Goal: Task Accomplishment & Management: Complete application form

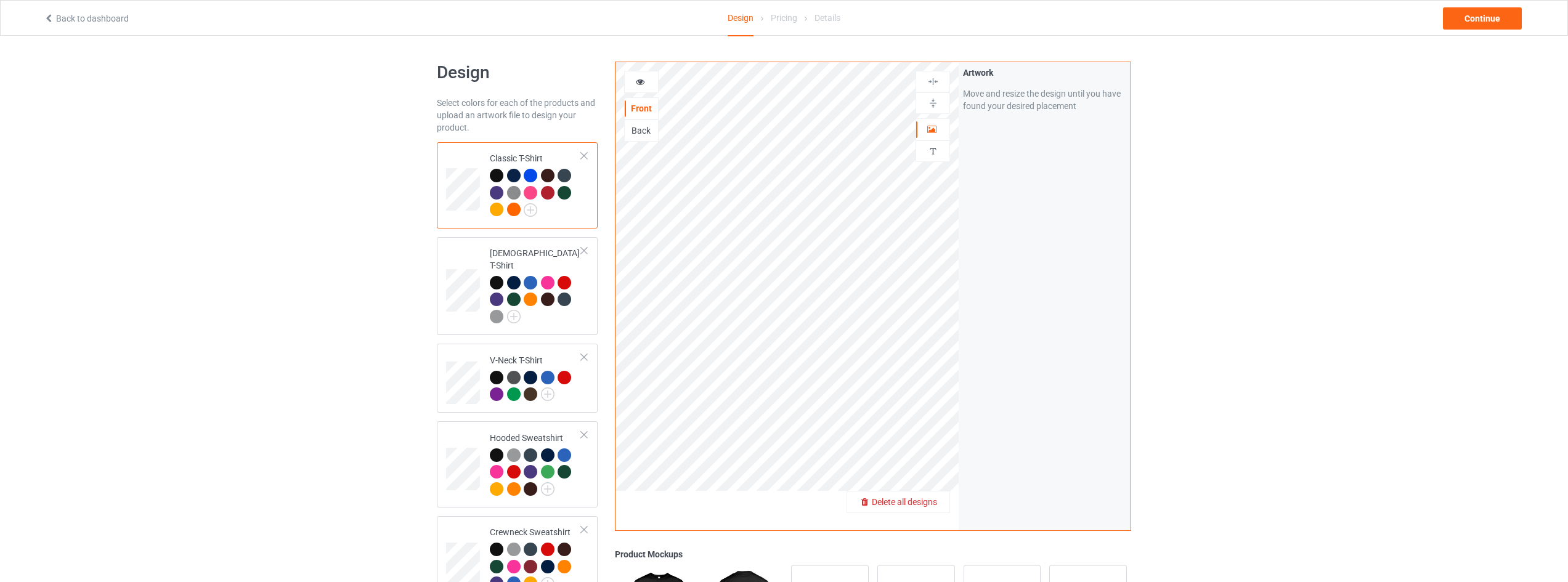
click at [919, 502] on span "Delete all designs" at bounding box center [904, 501] width 66 height 10
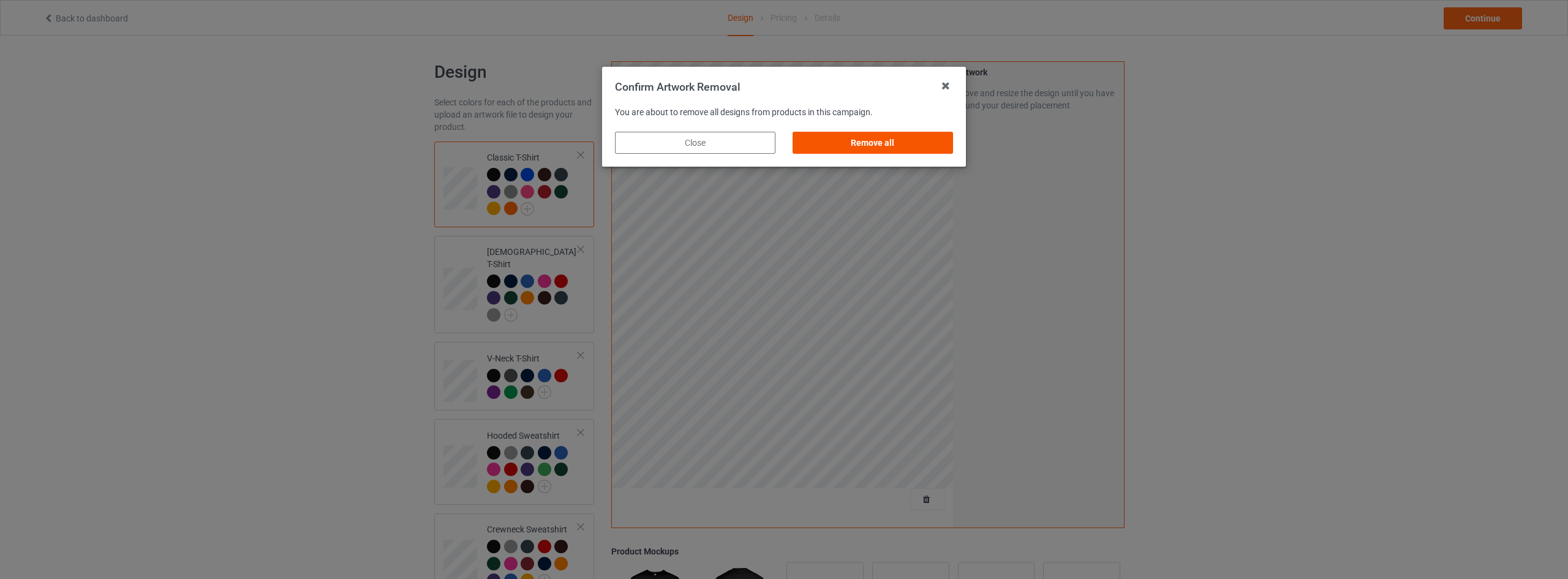
click at [881, 141] on div "Remove all" at bounding box center [873, 142] width 161 height 22
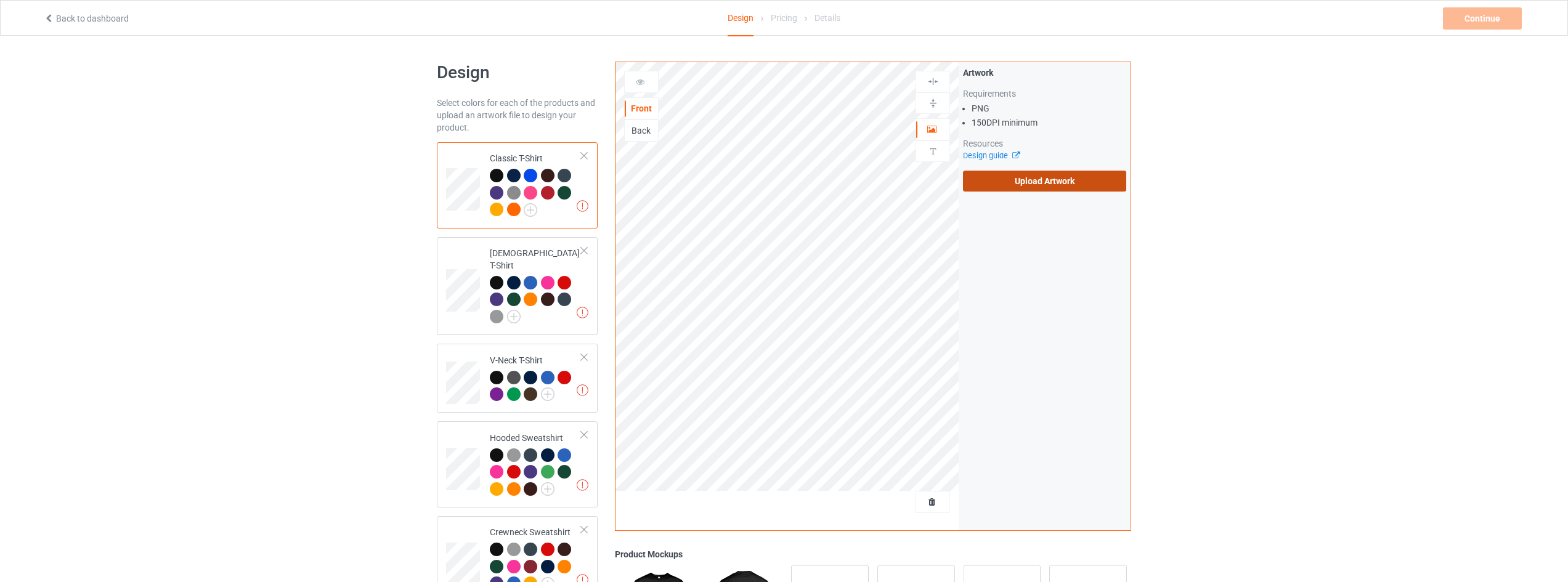
click at [1050, 173] on label "Upload Artwork" at bounding box center [1044, 181] width 163 height 21
click at [0, 0] on input "Upload Artwork" at bounding box center [0, 0] width 0 height 0
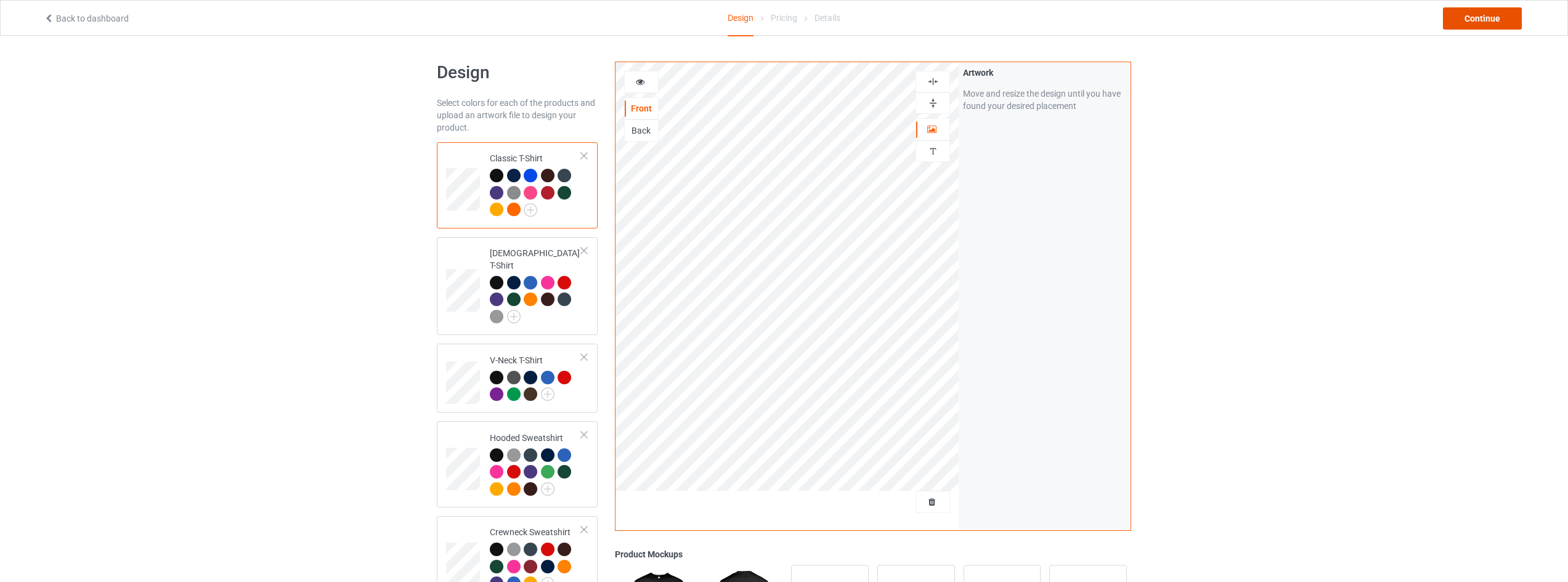
click at [1492, 24] on div "Continue" at bounding box center [1482, 18] width 79 height 22
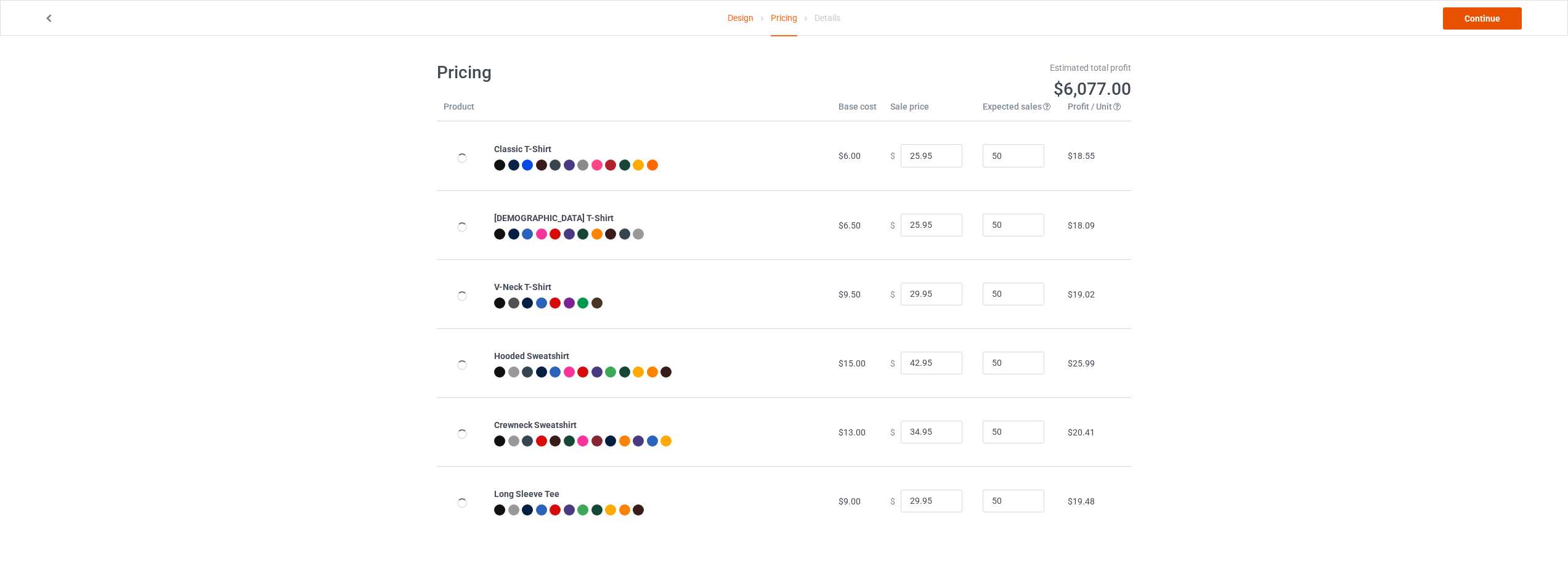
click at [1492, 24] on link "Continue" at bounding box center [1482, 18] width 79 height 22
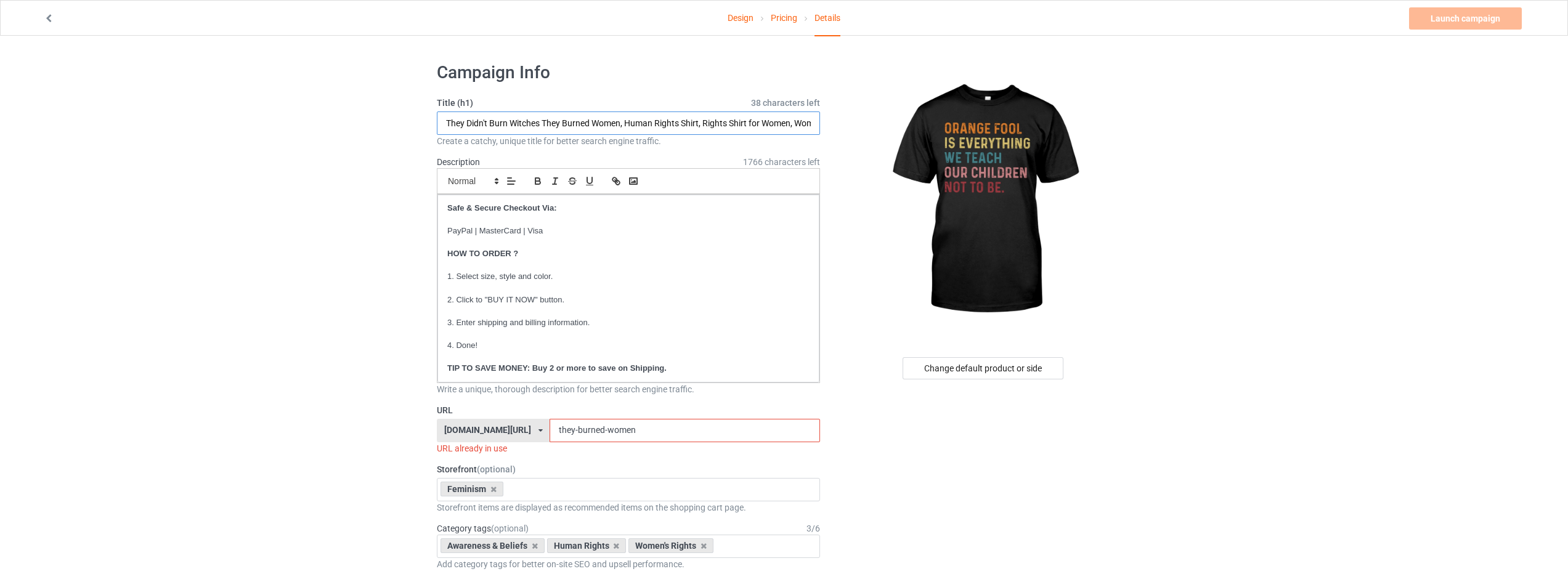
drag, startPoint x: 621, startPoint y: 121, endPoint x: 492, endPoint y: 121, distance: 129.0
type input "Orange Fool Is Everything We Teach Our Children Not To Be, Human Rights Shirt, …"
drag, startPoint x: 659, startPoint y: 432, endPoint x: 364, endPoint y: 432, distance: 295.0
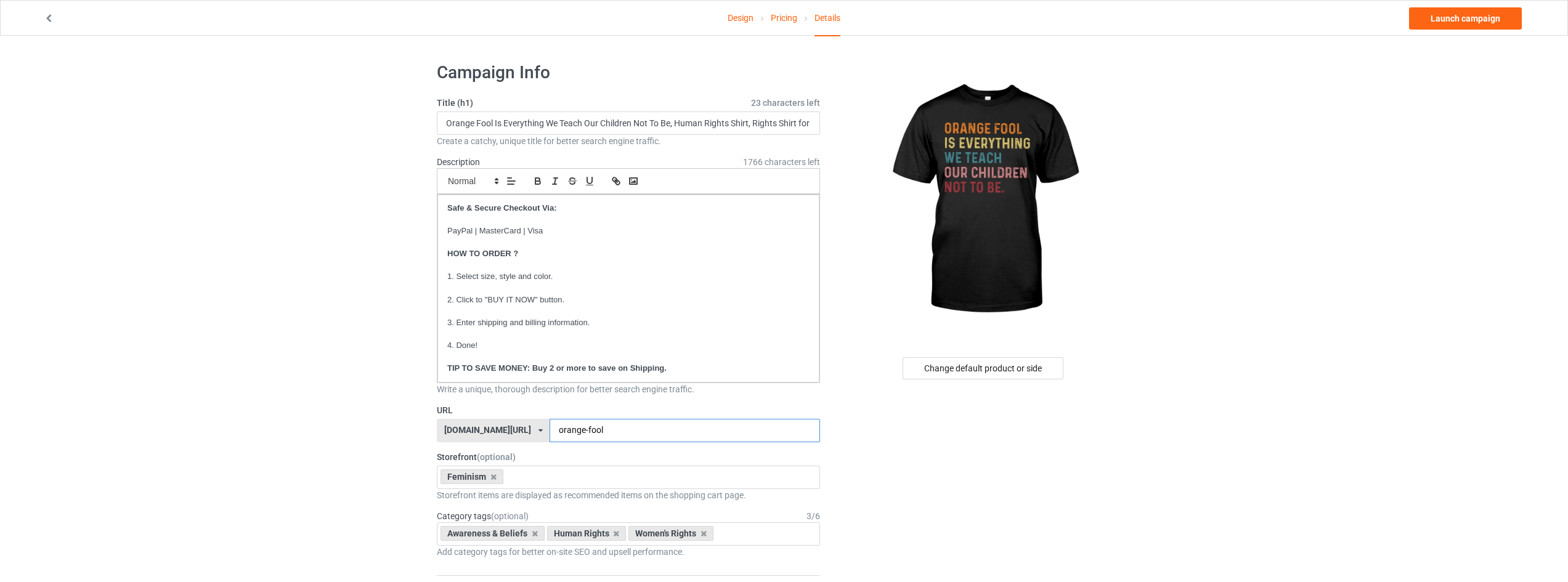
type input "orange-fool"
click at [1488, 19] on link "Launch campaign" at bounding box center [1465, 18] width 113 height 22
